Goal: Task Accomplishment & Management: Use online tool/utility

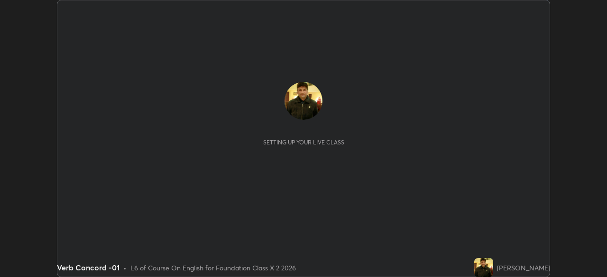
scroll to position [277, 606]
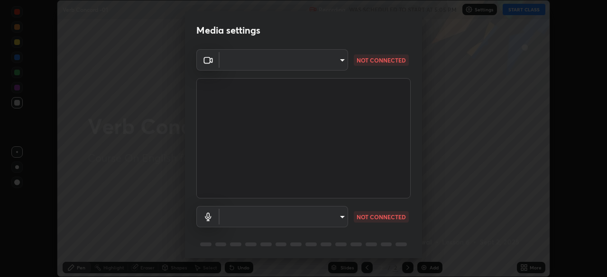
type input "028e6636b9c1bc203e9b8b979946ed412555754adccde9980a10a4eaffcc1ffb"
type input "default"
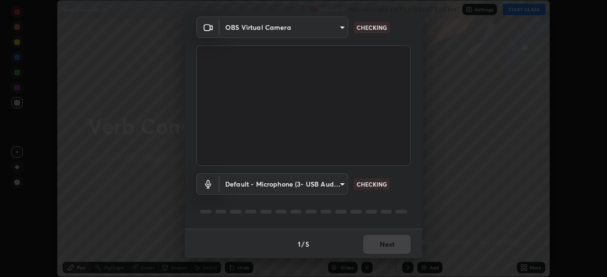
scroll to position [34, 0]
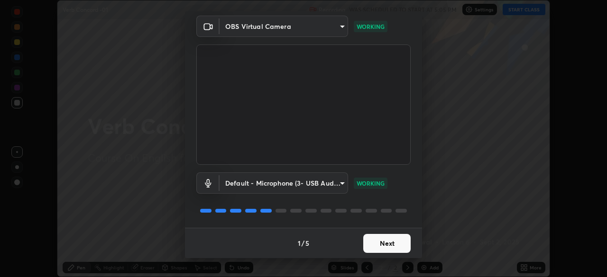
click at [391, 237] on button "Next" at bounding box center [386, 243] width 47 height 19
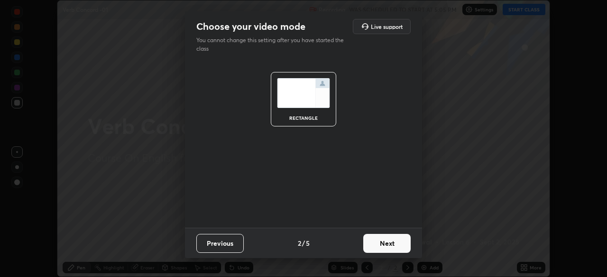
scroll to position [0, 0]
click at [391, 237] on button "Next" at bounding box center [386, 243] width 47 height 19
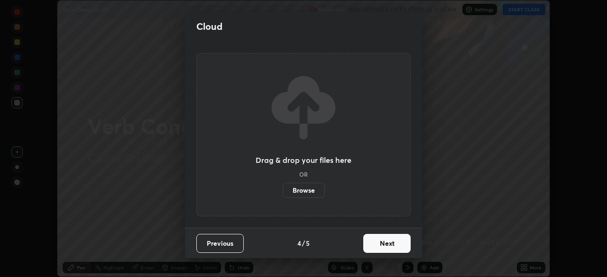
click at [394, 243] on button "Next" at bounding box center [386, 243] width 47 height 19
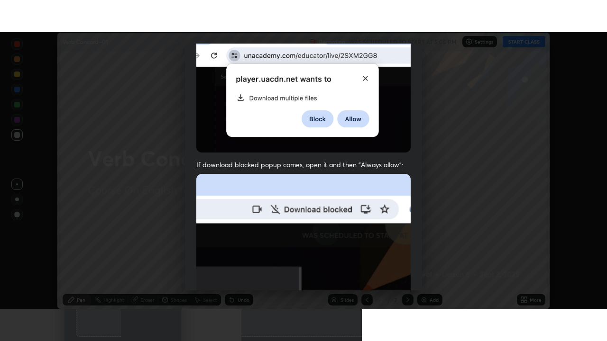
scroll to position [227, 0]
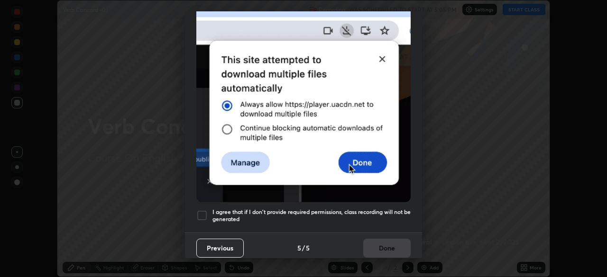
click at [399, 209] on h5 "I agree that if I don't provide required permissions, class recording will not …" at bounding box center [311, 216] width 198 height 15
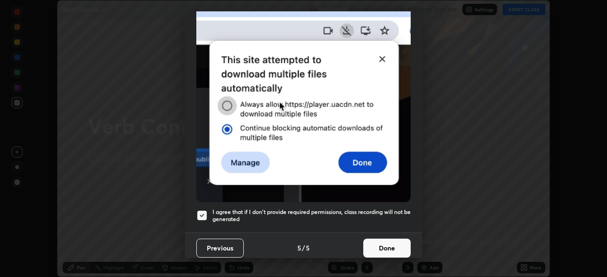
click at [397, 239] on button "Done" at bounding box center [386, 248] width 47 height 19
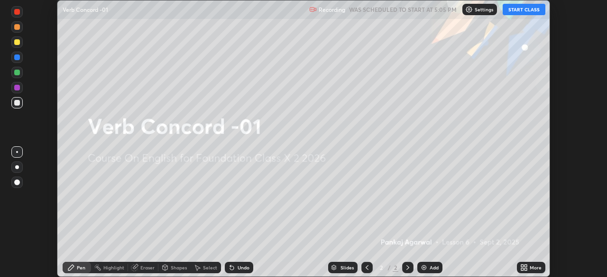
click at [522, 266] on icon at bounding box center [522, 266] width 2 height 2
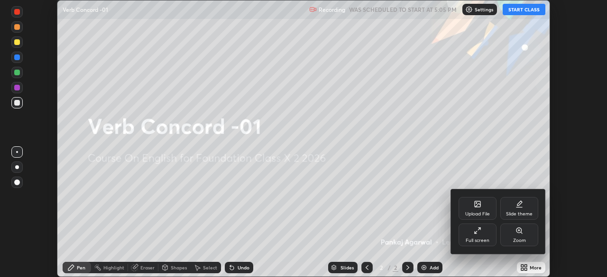
click at [482, 237] on div "Full screen" at bounding box center [477, 235] width 38 height 23
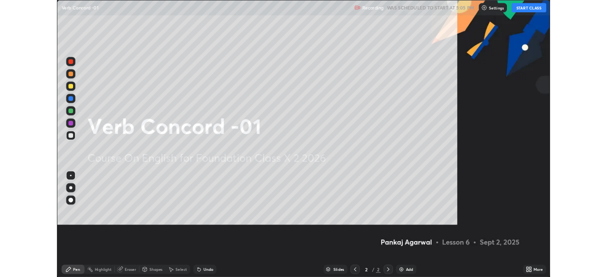
scroll to position [341, 607]
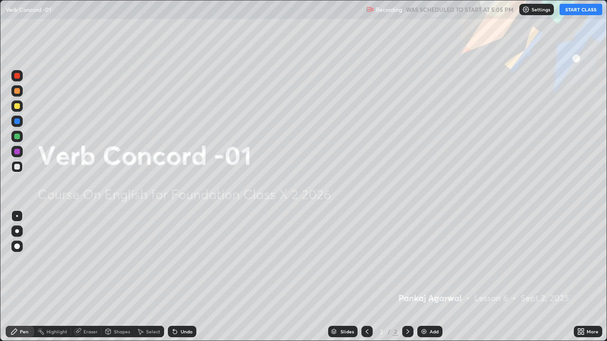
click at [584, 277] on icon at bounding box center [581, 332] width 8 height 8
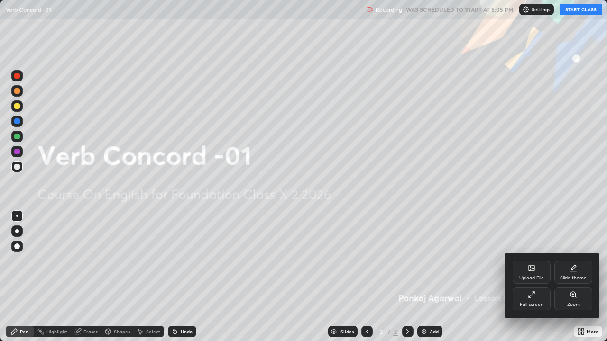
click at [530, 277] on div "Full screen" at bounding box center [531, 299] width 38 height 23
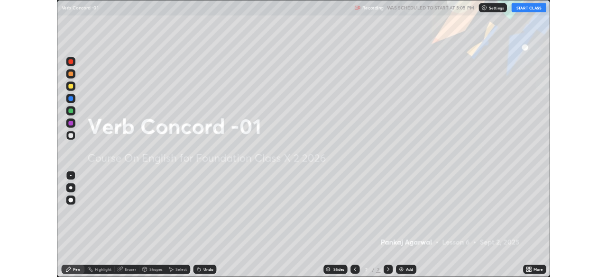
scroll to position [47115, 46786]
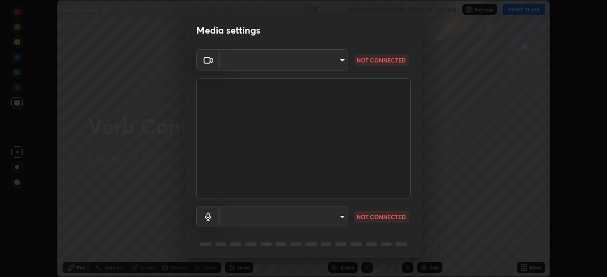
scroll to position [34, 0]
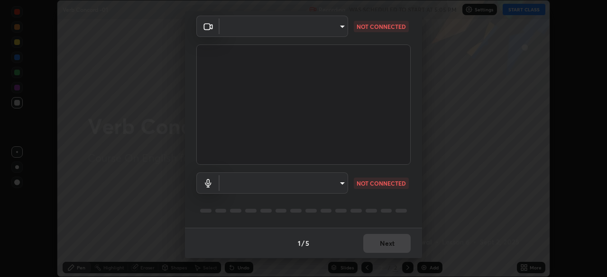
type input "028e6636b9c1bc203e9b8b979946ed412555754adccde9980a10a4eaffcc1ffb"
type input "default"
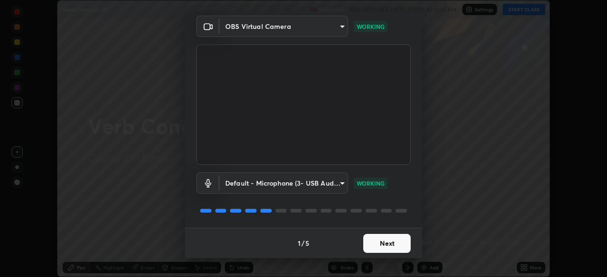
click at [378, 243] on button "Next" at bounding box center [386, 243] width 47 height 19
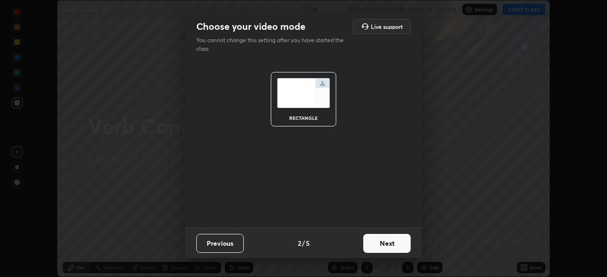
scroll to position [0, 0]
click at [380, 245] on button "Next" at bounding box center [386, 243] width 47 height 19
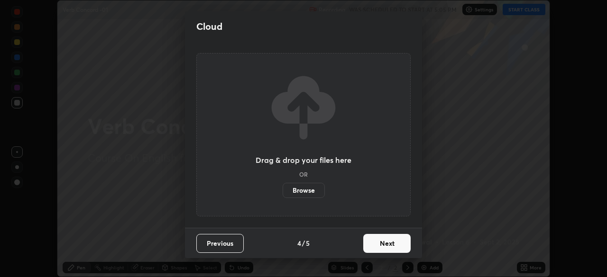
click at [390, 246] on button "Next" at bounding box center [386, 243] width 47 height 19
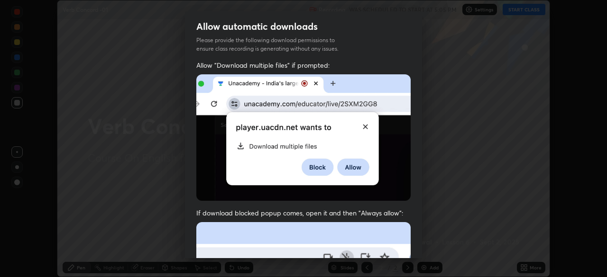
click at [412, 245] on div "Allow "Download multiple files" if prompted: If download blocked popup comes, o…" at bounding box center [303, 260] width 237 height 399
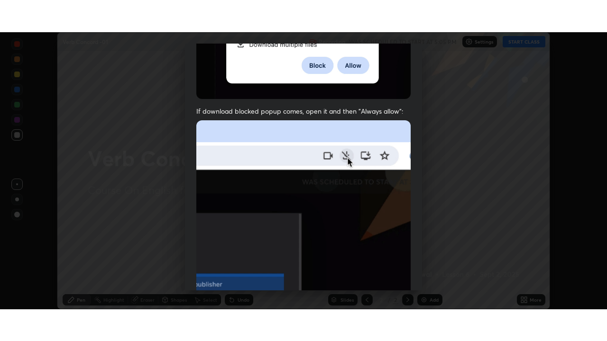
scroll to position [227, 0]
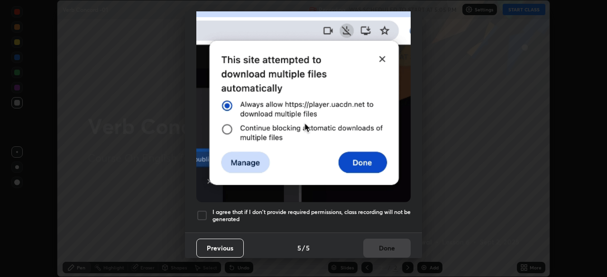
click at [369, 209] on h5 "I agree that if I don't provide required permissions, class recording will not …" at bounding box center [311, 216] width 198 height 15
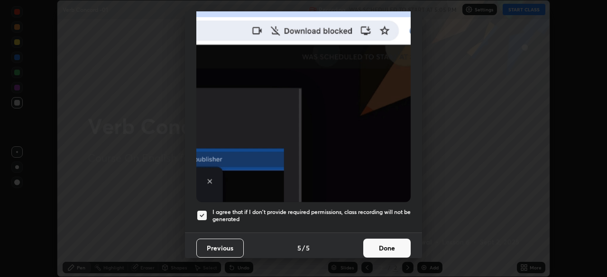
click at [373, 239] on button "Done" at bounding box center [386, 248] width 47 height 19
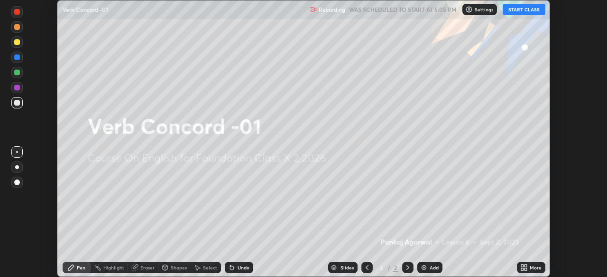
click at [522, 266] on icon at bounding box center [522, 266] width 2 height 2
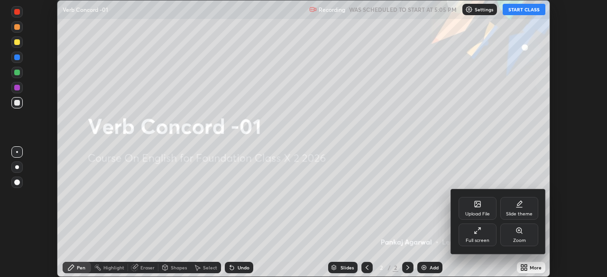
click at [469, 212] on div "Upload File" at bounding box center [477, 214] width 25 height 5
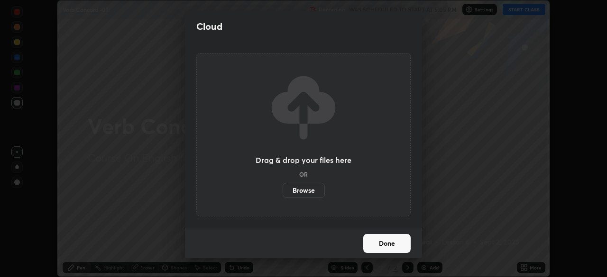
click at [305, 190] on label "Browse" at bounding box center [303, 190] width 42 height 15
click at [282, 190] on input "Browse" at bounding box center [282, 190] width 0 height 15
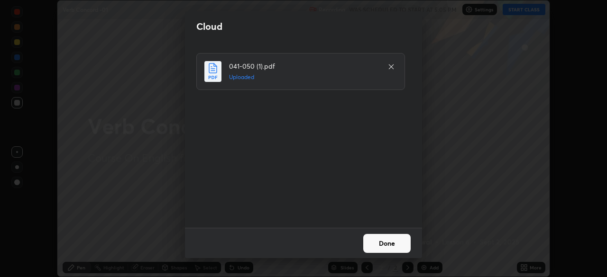
click at [389, 242] on button "Done" at bounding box center [386, 243] width 47 height 19
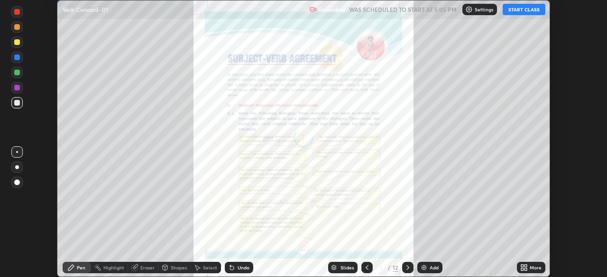
click at [520, 268] on icon at bounding box center [524, 268] width 8 height 8
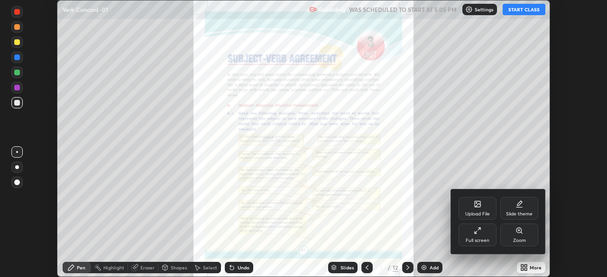
click at [484, 233] on div "Full screen" at bounding box center [477, 235] width 38 height 23
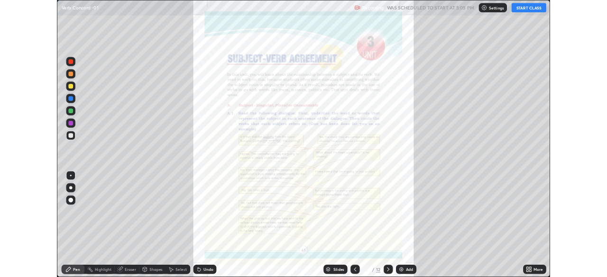
scroll to position [341, 607]
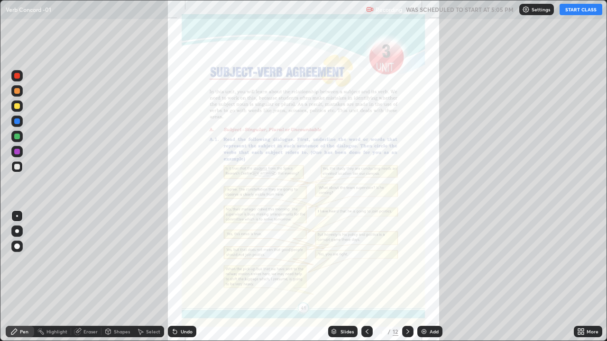
click at [573, 9] on button "START CLASS" at bounding box center [580, 9] width 43 height 11
click at [407, 277] on icon at bounding box center [408, 332] width 8 height 8
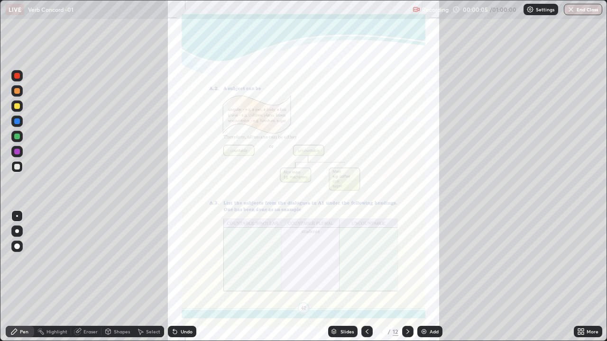
click at [407, 277] on icon at bounding box center [408, 332] width 8 height 8
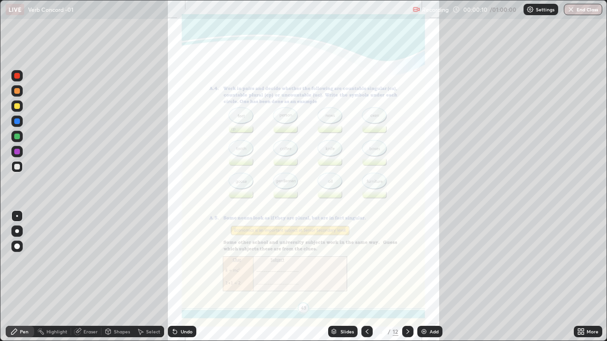
click at [410, 277] on div at bounding box center [407, 331] width 11 height 11
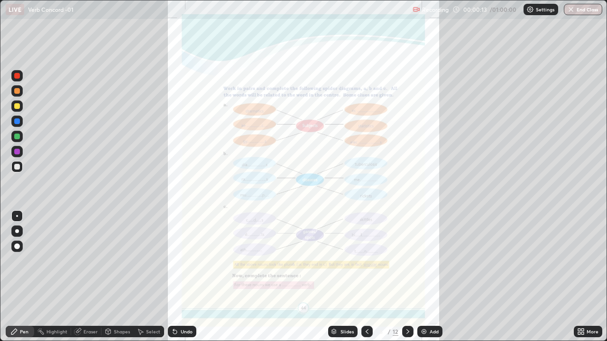
click at [364, 277] on icon at bounding box center [367, 332] width 8 height 8
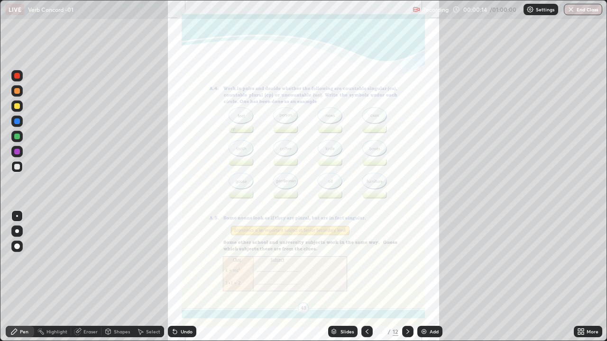
click at [365, 277] on icon at bounding box center [366, 331] width 3 height 5
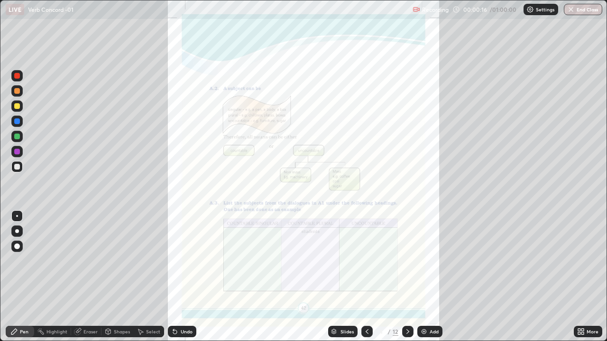
click at [366, 277] on div at bounding box center [366, 331] width 11 height 19
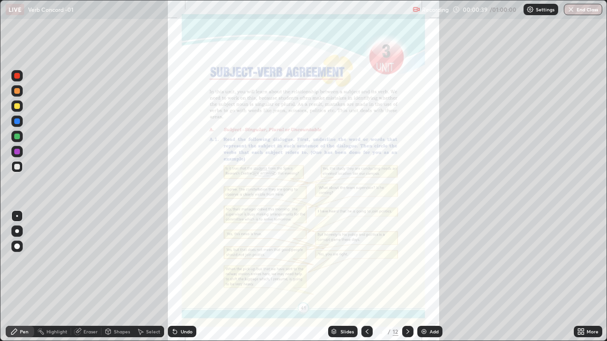
click at [578, 277] on icon at bounding box center [579, 330] width 2 height 2
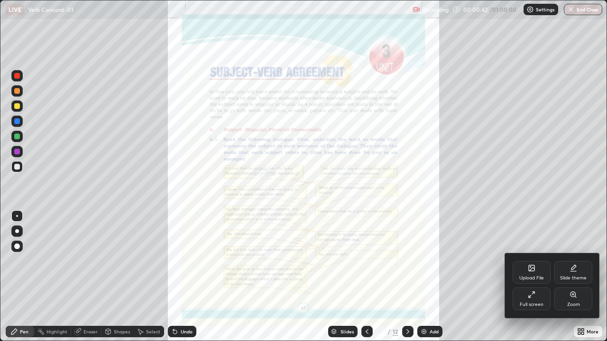
click at [572, 277] on div "Zoom" at bounding box center [573, 299] width 38 height 23
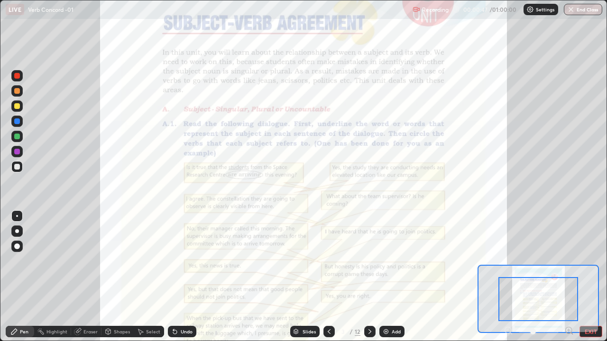
click at [587, 277] on button "EXIT" at bounding box center [590, 331] width 23 height 11
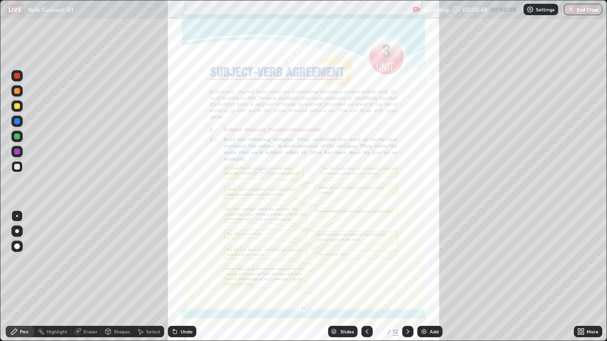
click at [578, 277] on icon at bounding box center [579, 330] width 2 height 2
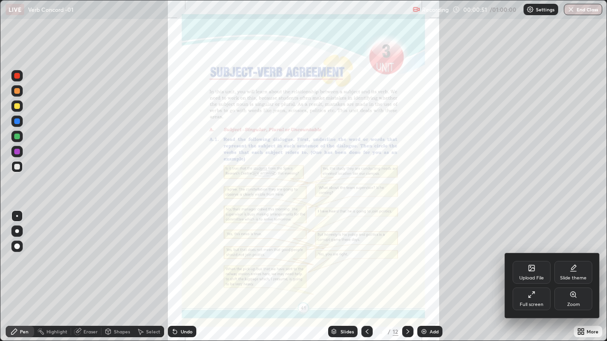
click at [573, 277] on icon at bounding box center [572, 294] width 5 height 5
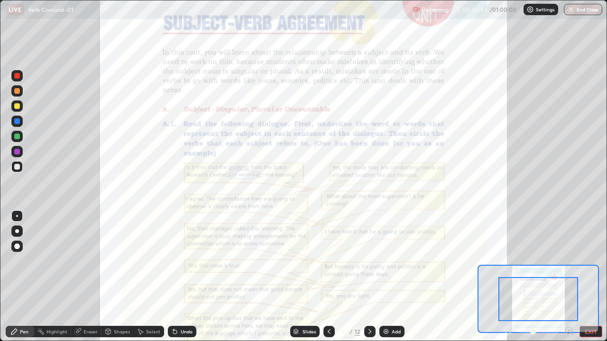
click at [568, 277] on icon at bounding box center [568, 330] width 2 height 0
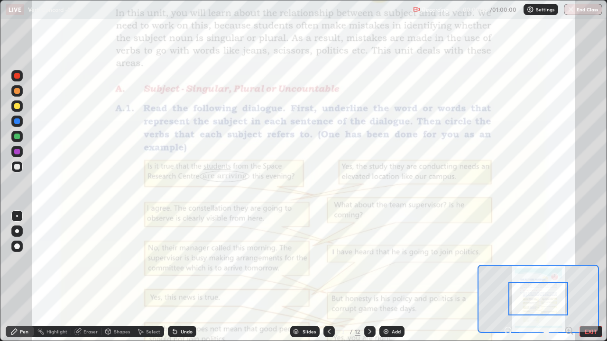
click at [508, 277] on icon at bounding box center [507, 330] width 9 height 9
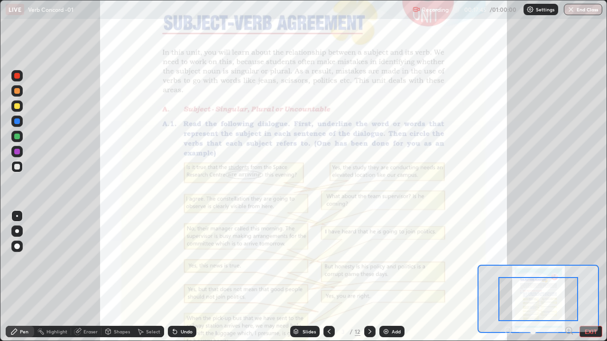
click at [369, 277] on icon at bounding box center [370, 332] width 8 height 8
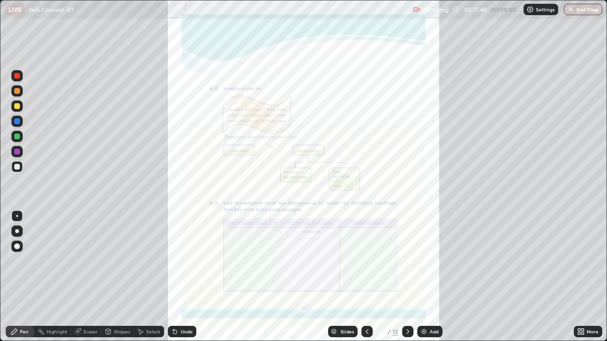
click at [406, 277] on icon at bounding box center [408, 332] width 8 height 8
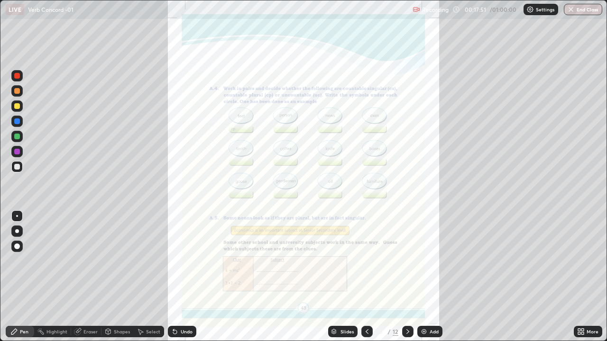
click at [406, 277] on icon at bounding box center [407, 331] width 3 height 5
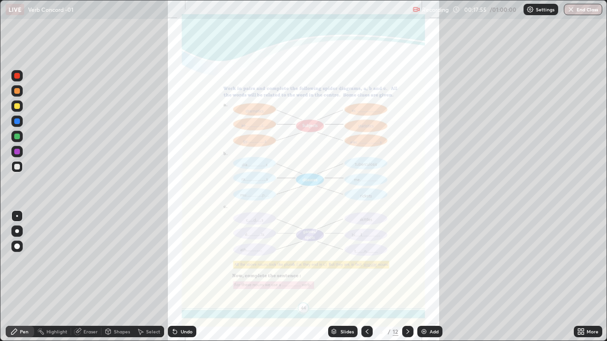
click at [420, 277] on img at bounding box center [424, 332] width 8 height 8
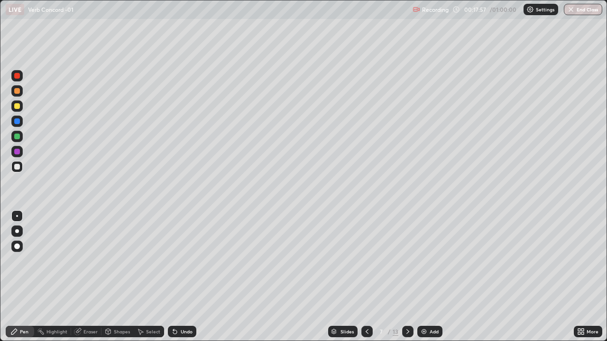
click at [365, 277] on icon at bounding box center [367, 332] width 8 height 8
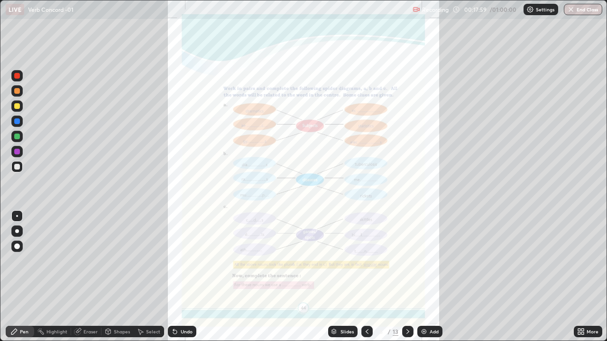
click at [406, 277] on icon at bounding box center [407, 331] width 3 height 5
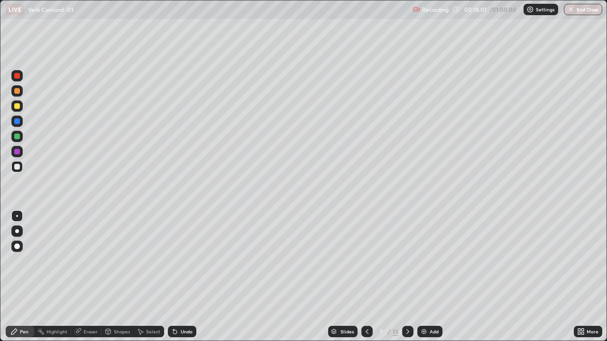
click at [406, 277] on icon at bounding box center [408, 332] width 8 height 8
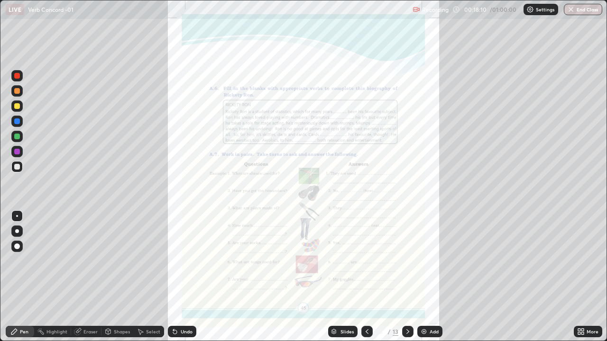
click at [407, 277] on icon at bounding box center [407, 331] width 3 height 5
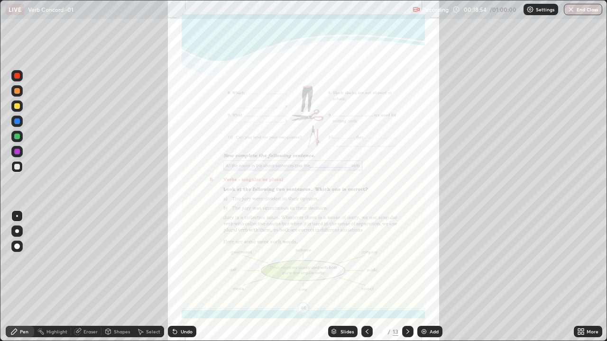
click at [588, 277] on div "More" at bounding box center [592, 331] width 12 height 5
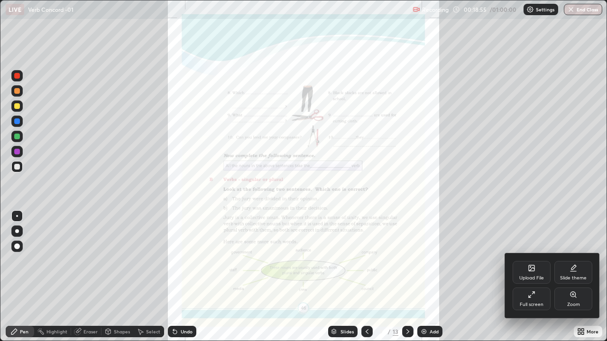
click at [577, 277] on div "Zoom" at bounding box center [573, 304] width 13 height 5
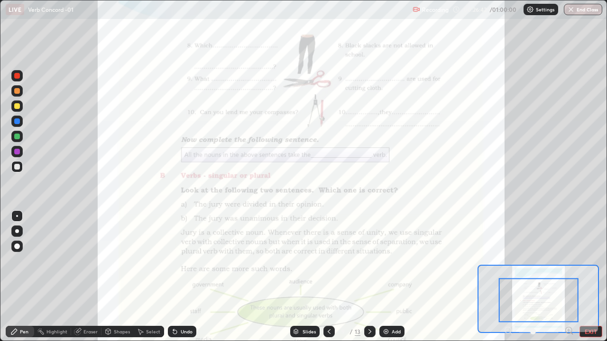
click at [369, 277] on icon at bounding box center [370, 332] width 8 height 8
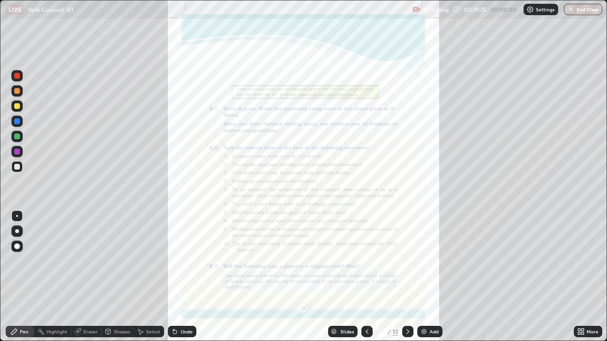
click at [595, 277] on div "More" at bounding box center [592, 331] width 12 height 5
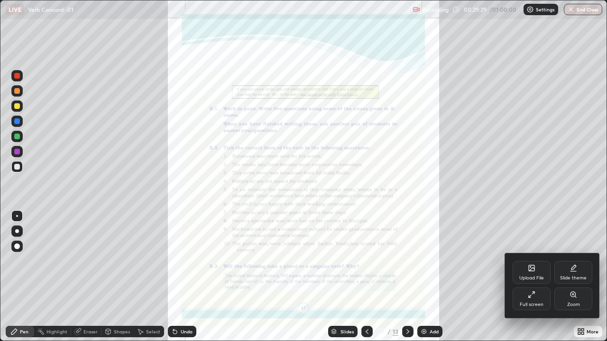
click at [573, 277] on icon at bounding box center [572, 294] width 5 height 5
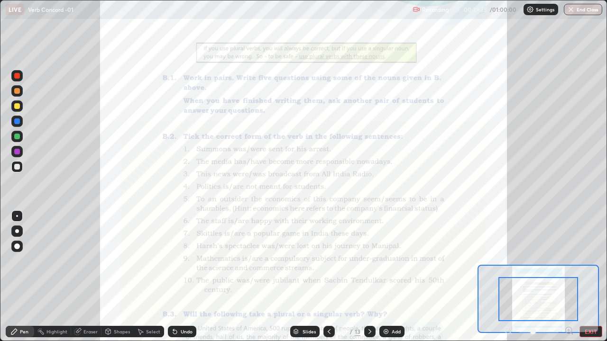
click at [572, 277] on div at bounding box center [538, 299] width 80 height 44
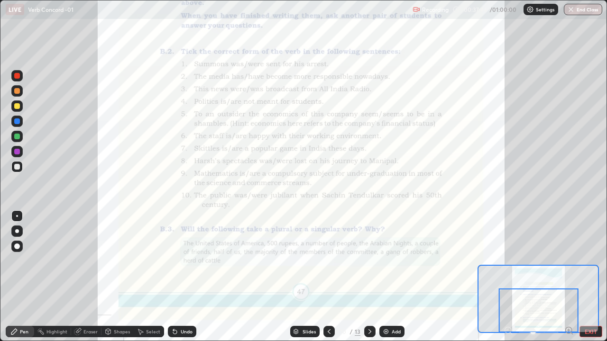
click at [369, 277] on div at bounding box center [369, 331] width 11 height 19
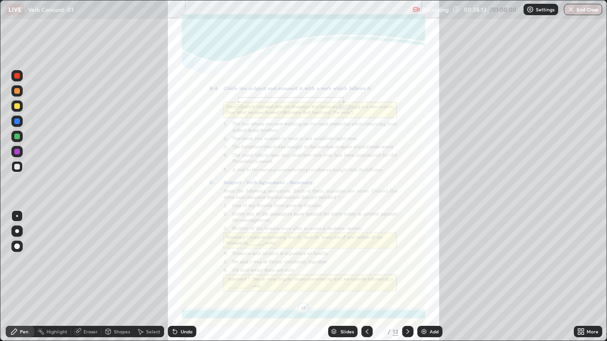
click at [593, 277] on div "More" at bounding box center [592, 331] width 12 height 5
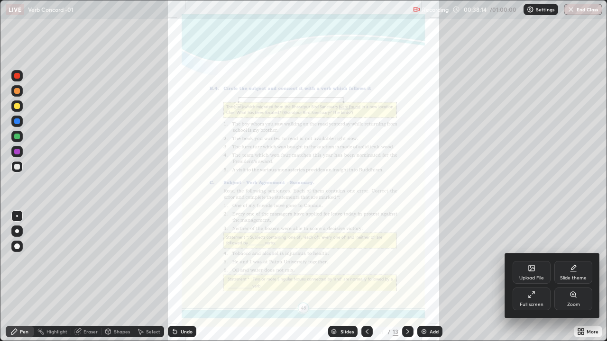
click at [576, 277] on icon at bounding box center [573, 295] width 8 height 8
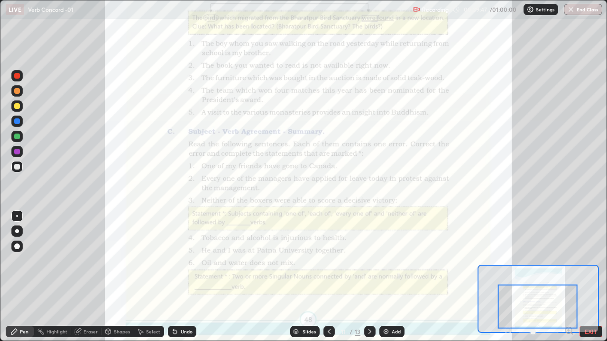
click at [369, 277] on icon at bounding box center [370, 332] width 8 height 8
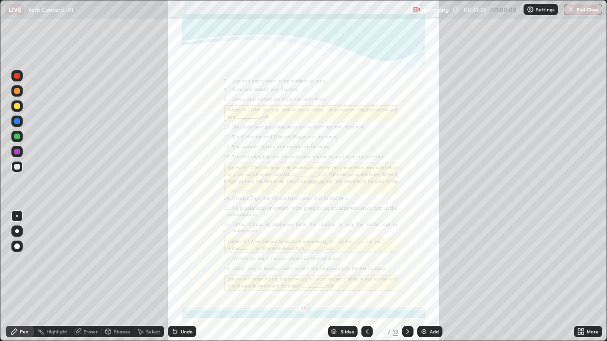
click at [590, 277] on div "More" at bounding box center [592, 331] width 12 height 5
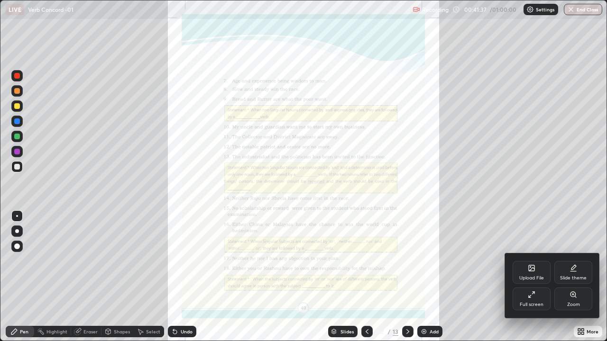
click at [572, 277] on icon at bounding box center [572, 294] width 5 height 5
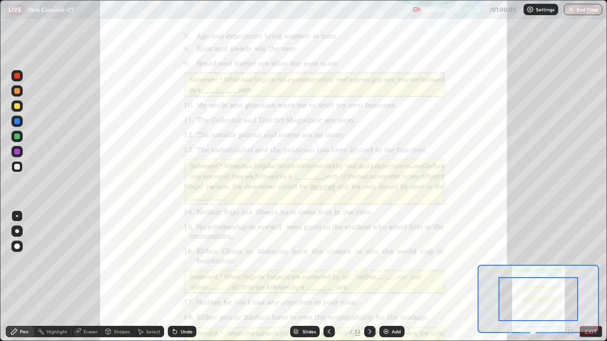
click at [580, 13] on button "End Class" at bounding box center [582, 9] width 38 height 11
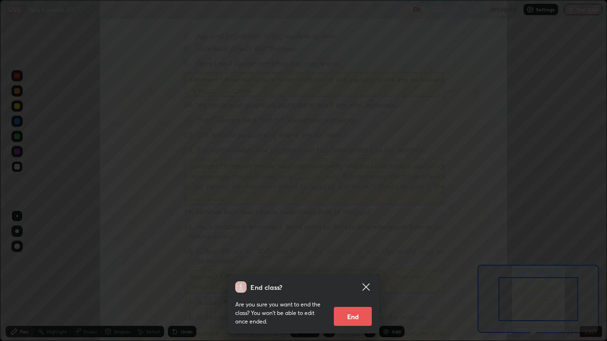
click at [584, 8] on div "End class? Are you sure you want to end the class? You won’t be able to edit on…" at bounding box center [303, 170] width 607 height 341
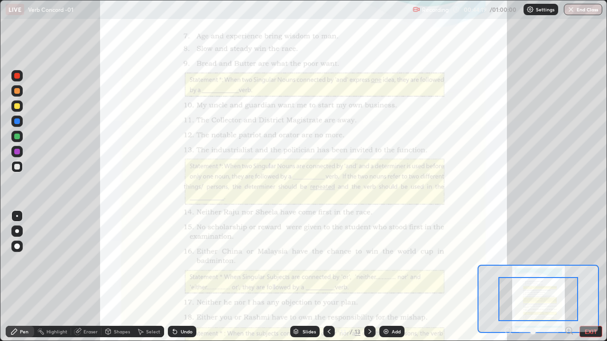
click at [587, 11] on button "End Class" at bounding box center [582, 9] width 38 height 11
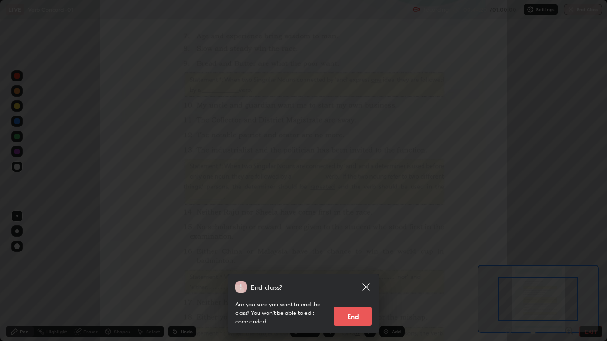
click at [355, 277] on button "End" at bounding box center [353, 316] width 38 height 19
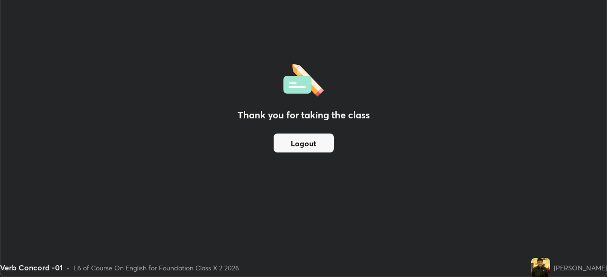
scroll to position [47115, 46786]
